Goal: Check status

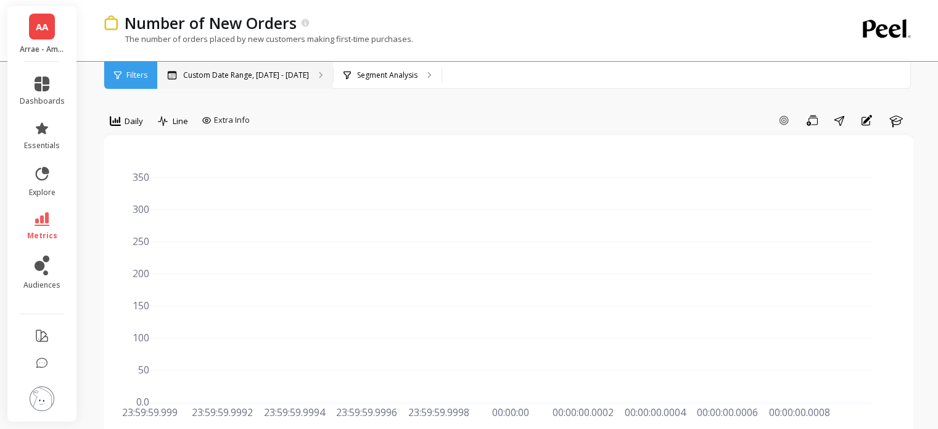
click at [220, 78] on p "Custom Date Range, [DATE] - [DATE]" at bounding box center [246, 75] width 126 height 10
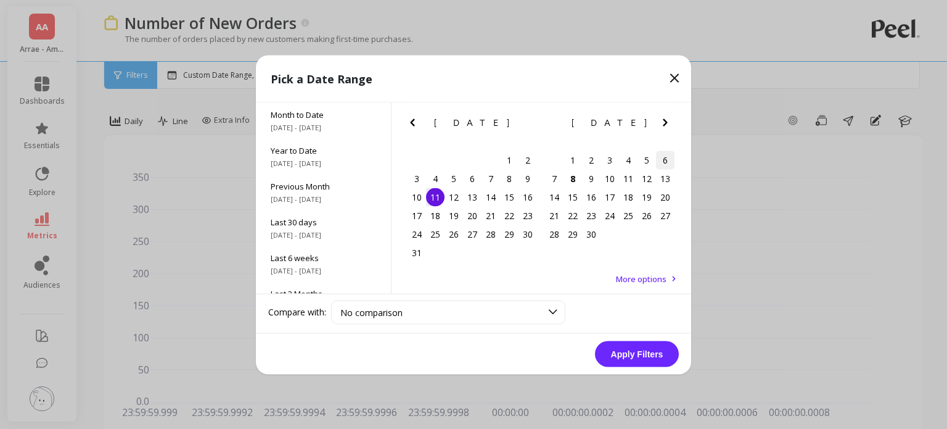
click at [659, 160] on div "6" at bounding box center [665, 160] width 19 height 19
click at [666, 160] on div "6" at bounding box center [665, 160] width 19 height 19
click at [624, 355] on button "Apply Filters" at bounding box center [637, 353] width 84 height 26
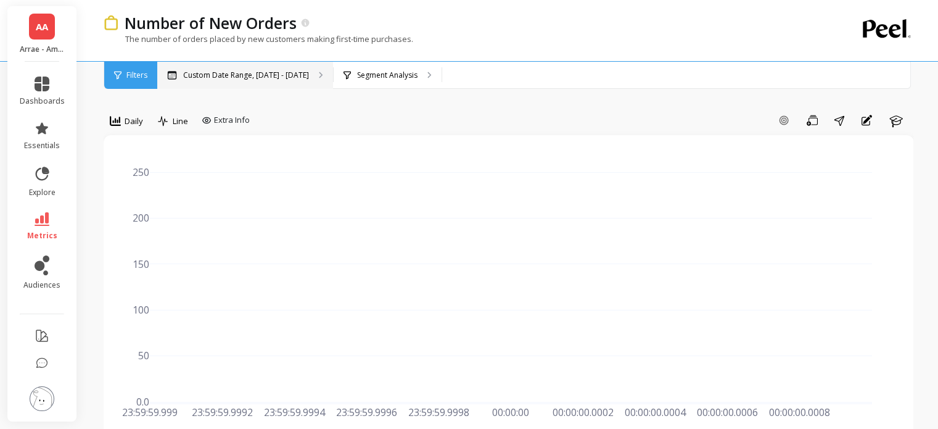
click at [241, 80] on p "Custom Date Range, [DATE] - [DATE]" at bounding box center [246, 75] width 126 height 10
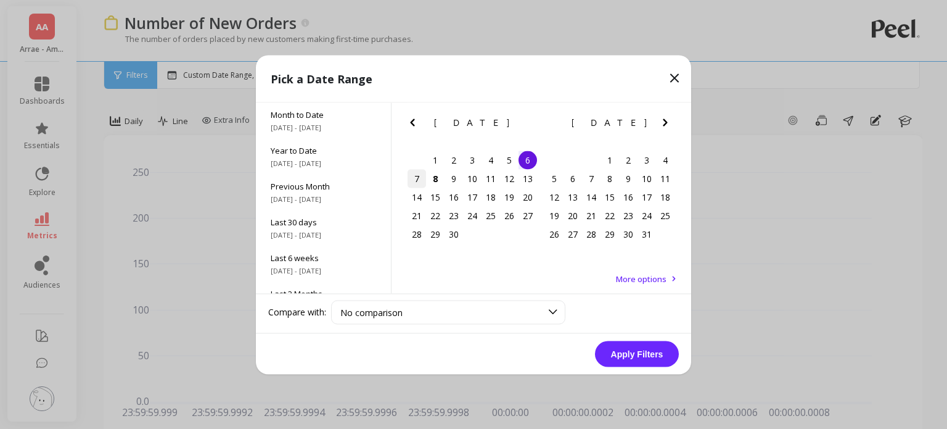
click at [416, 180] on div "7" at bounding box center [417, 178] width 19 height 19
click at [616, 355] on button "Apply Filters" at bounding box center [637, 353] width 84 height 26
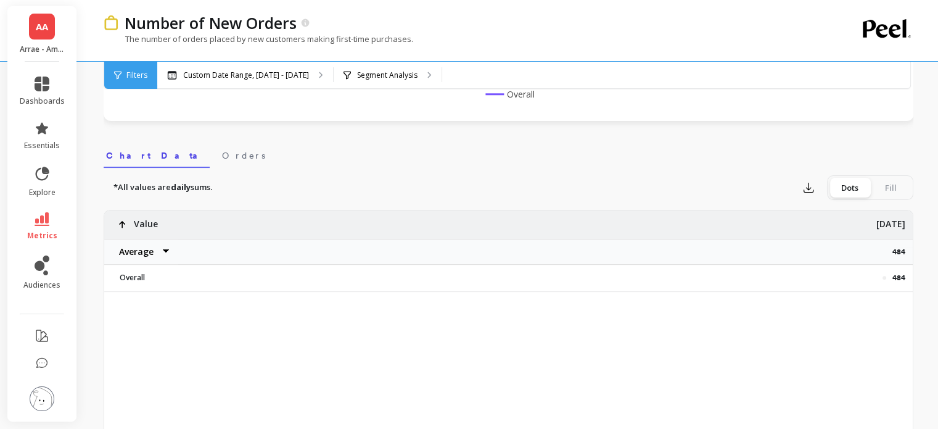
scroll to position [343, 0]
click at [897, 250] on p "484" at bounding box center [903, 251] width 20 height 10
copy p "484"
